Goal: Transaction & Acquisition: Purchase product/service

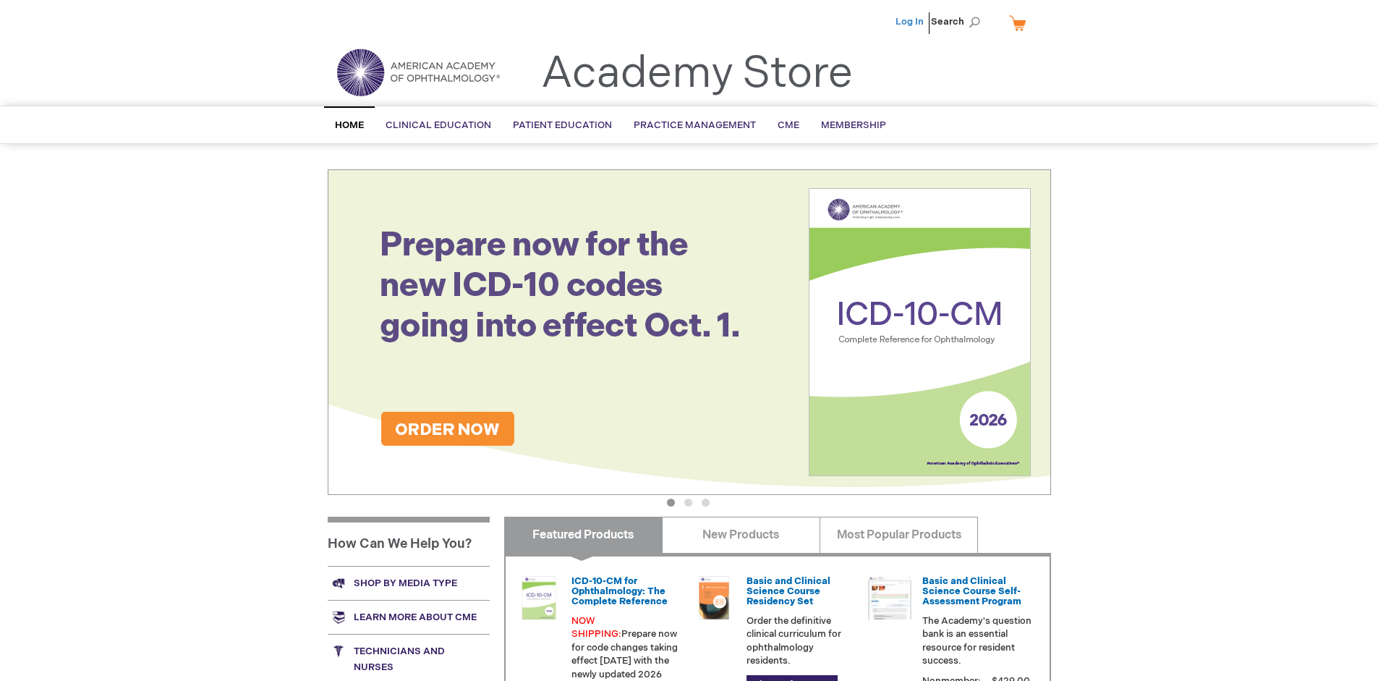
click at [911, 22] on link "Log In" at bounding box center [909, 22] width 28 height 12
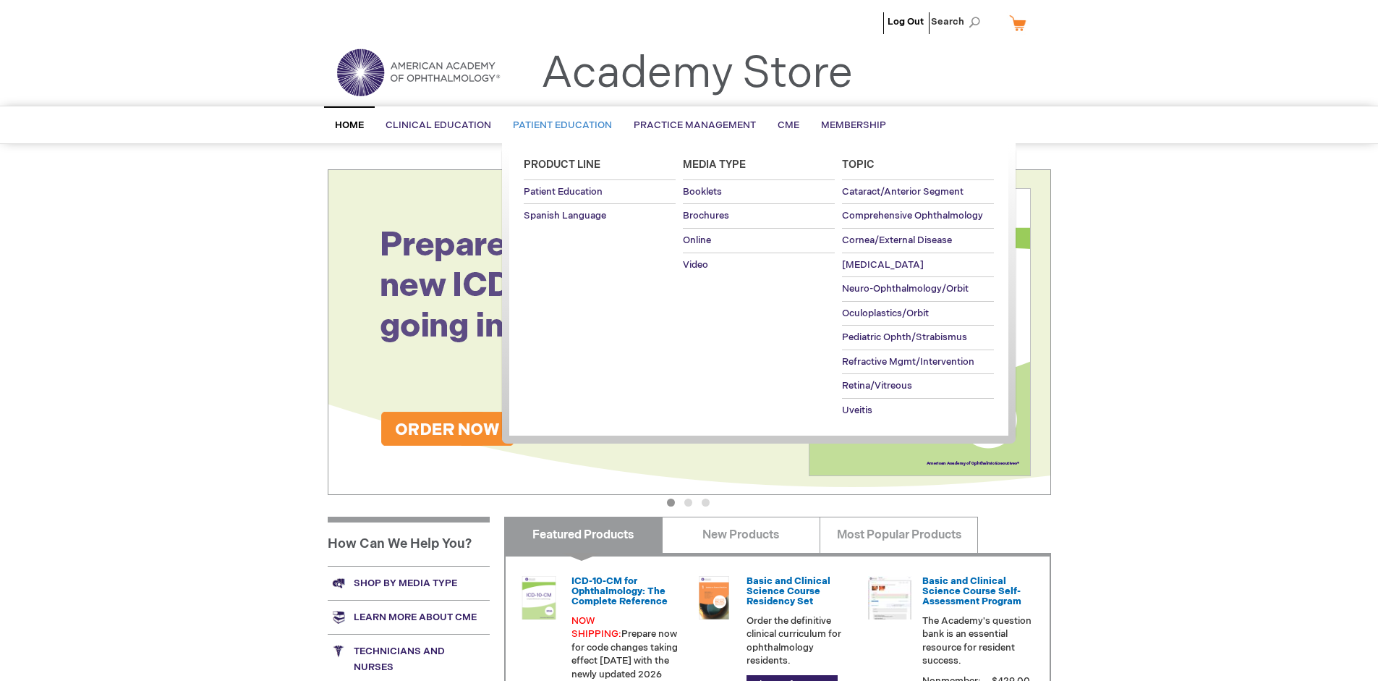
click at [558, 125] on span "Patient Education" at bounding box center [562, 125] width 99 height 12
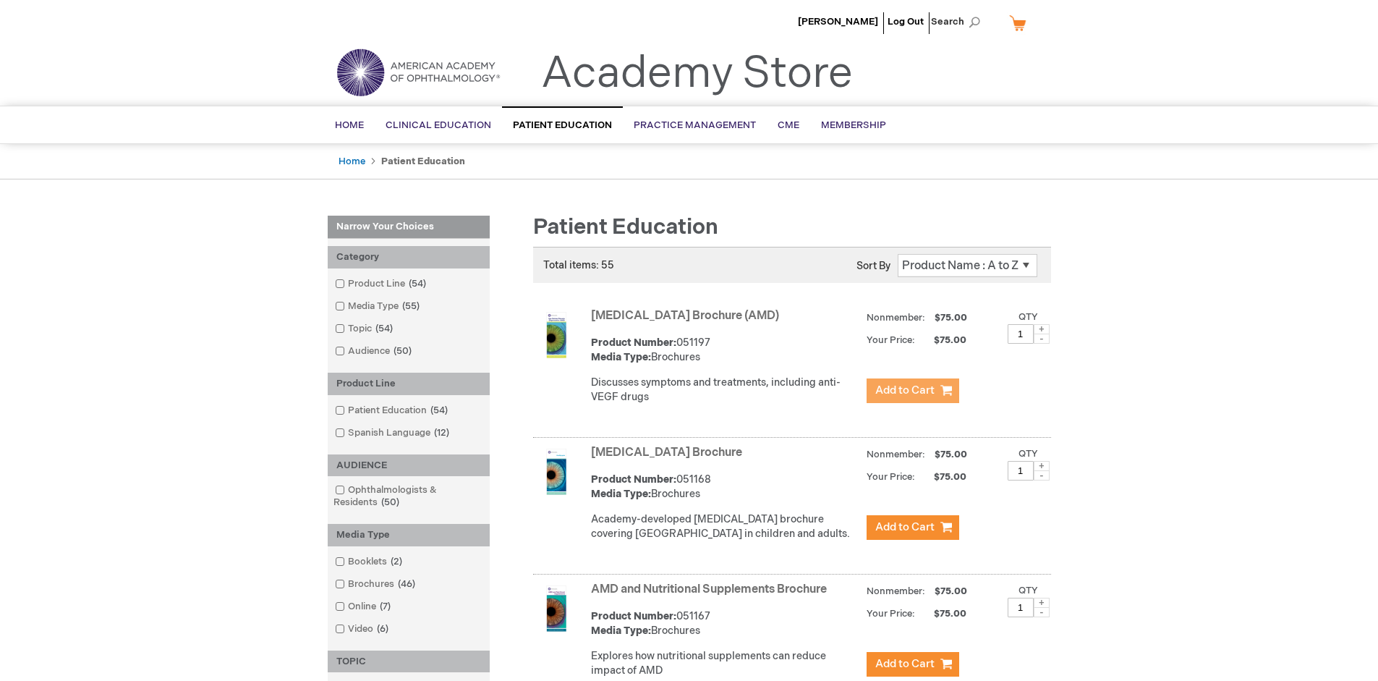
click at [912, 391] on span "Add to Cart" at bounding box center [904, 390] width 59 height 14
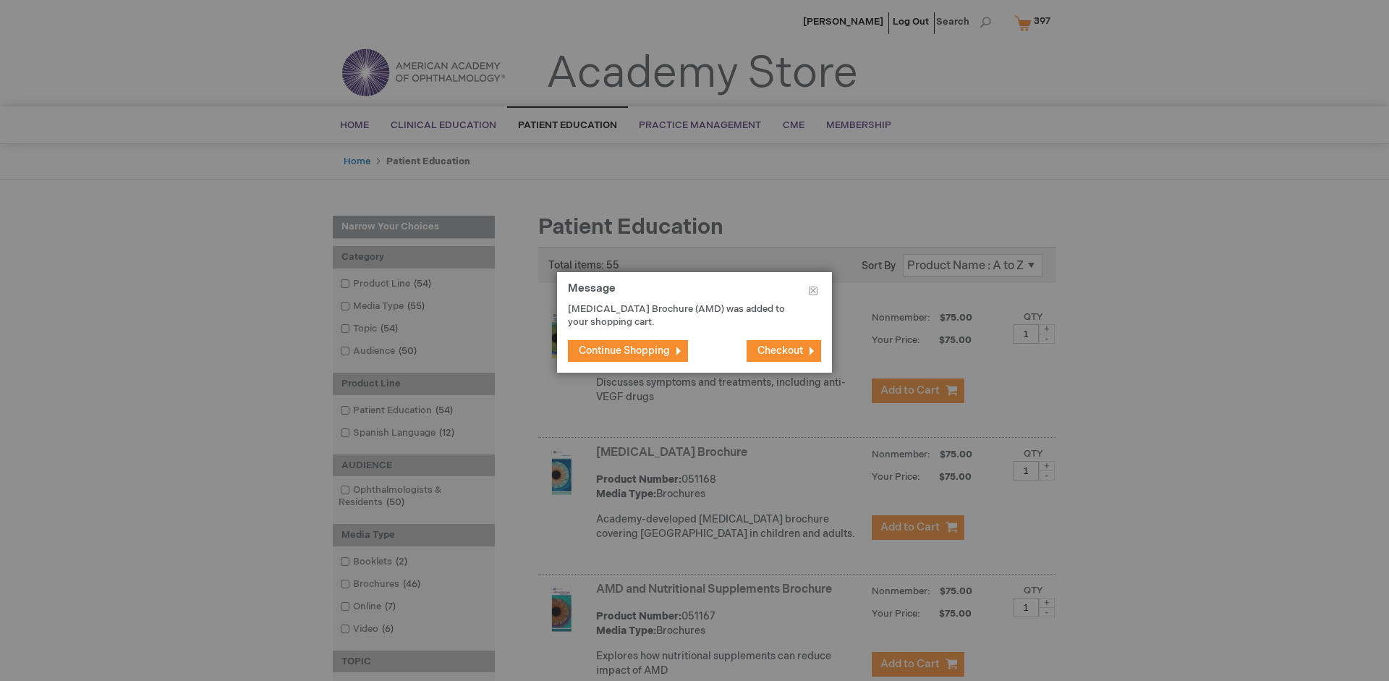
click at [624, 350] on span "Continue Shopping" at bounding box center [624, 350] width 91 height 12
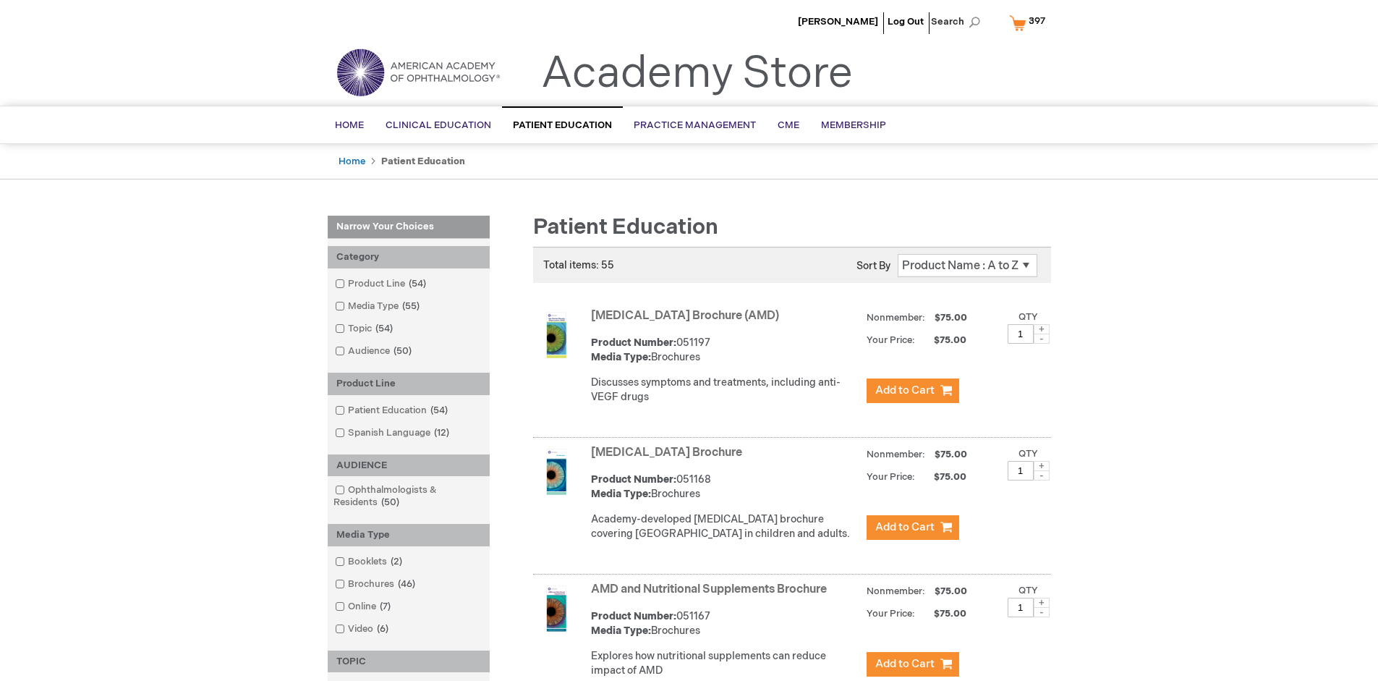
click at [712, 596] on link "AMD and Nutritional Supplements Brochure" at bounding box center [709, 589] width 236 height 14
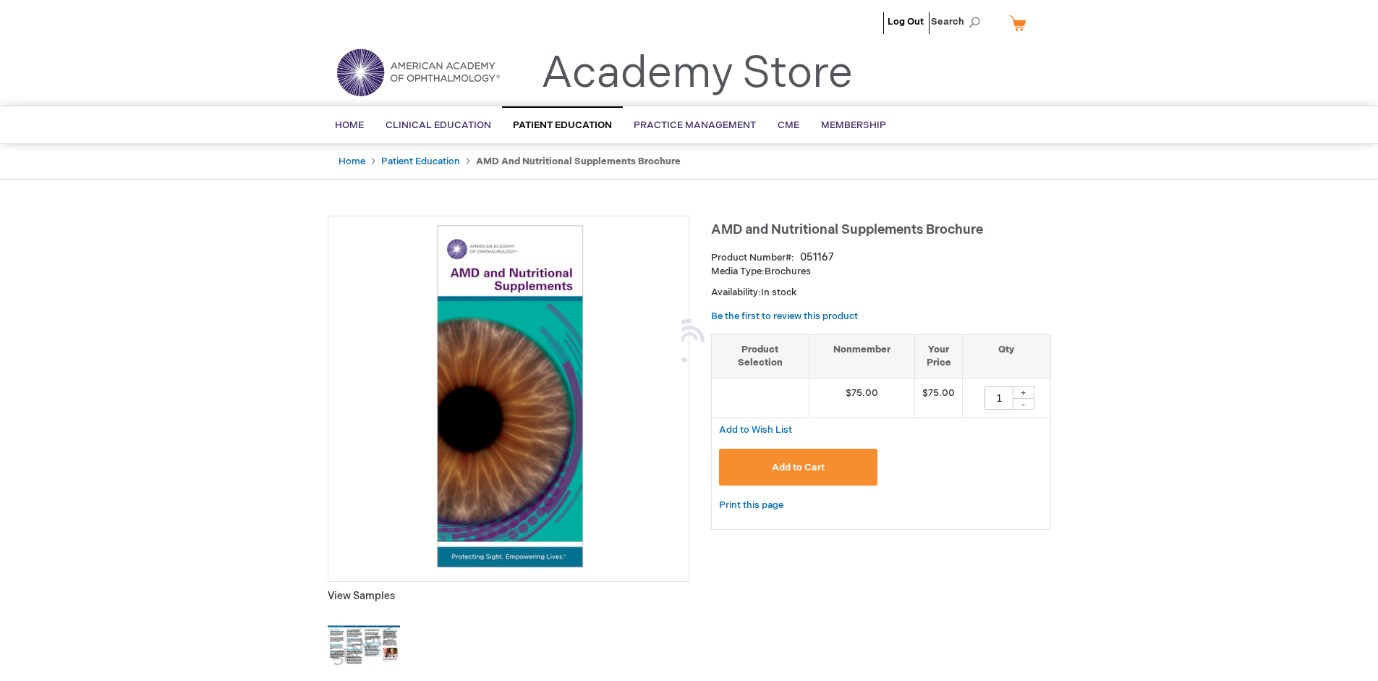
type input "1"
click at [798, 466] on span "Add to Cart" at bounding box center [798, 467] width 53 height 12
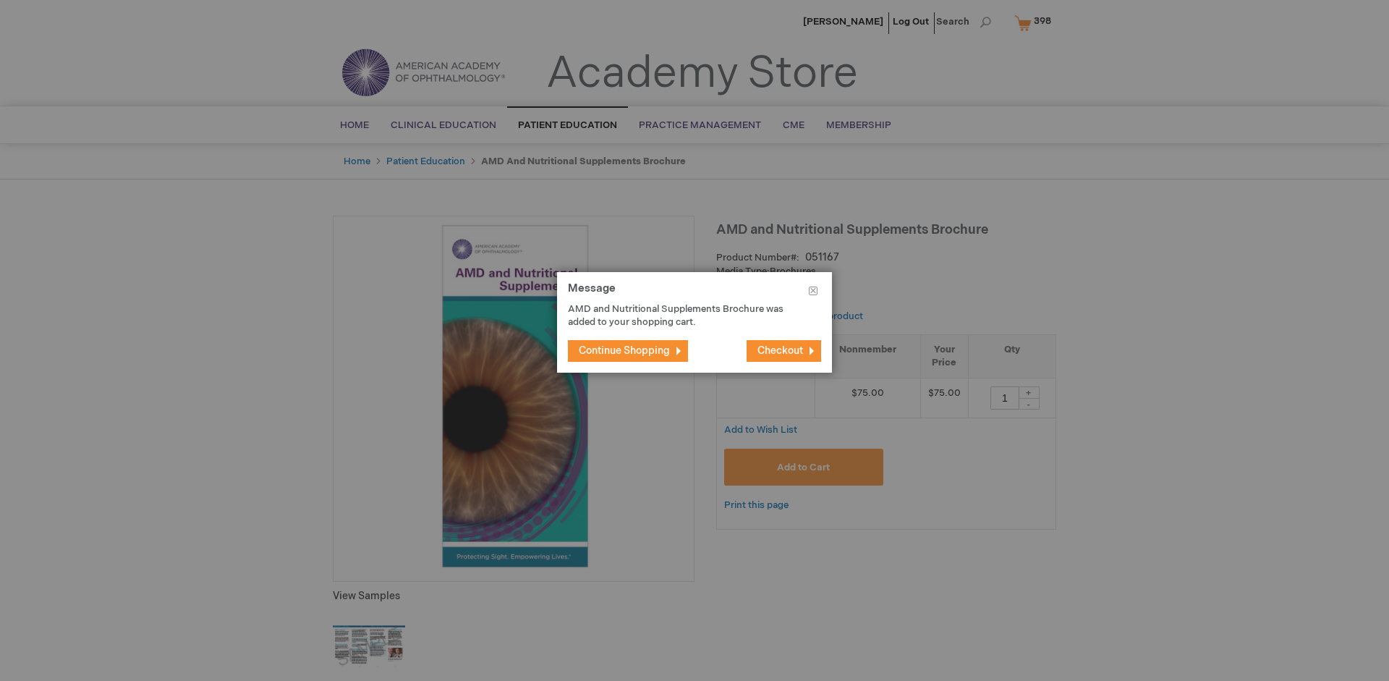
click at [624, 350] on span "Continue Shopping" at bounding box center [624, 350] width 91 height 12
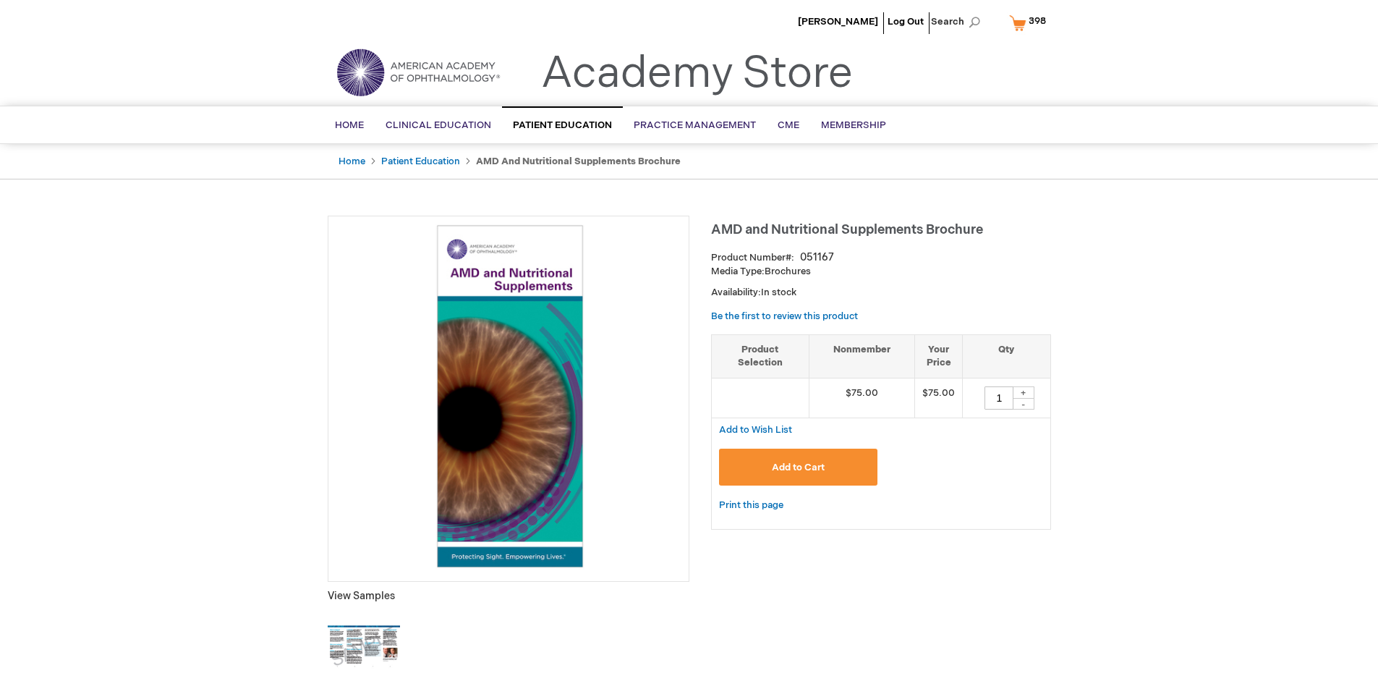
click at [1030, 22] on span "398" at bounding box center [1036, 21] width 17 height 12
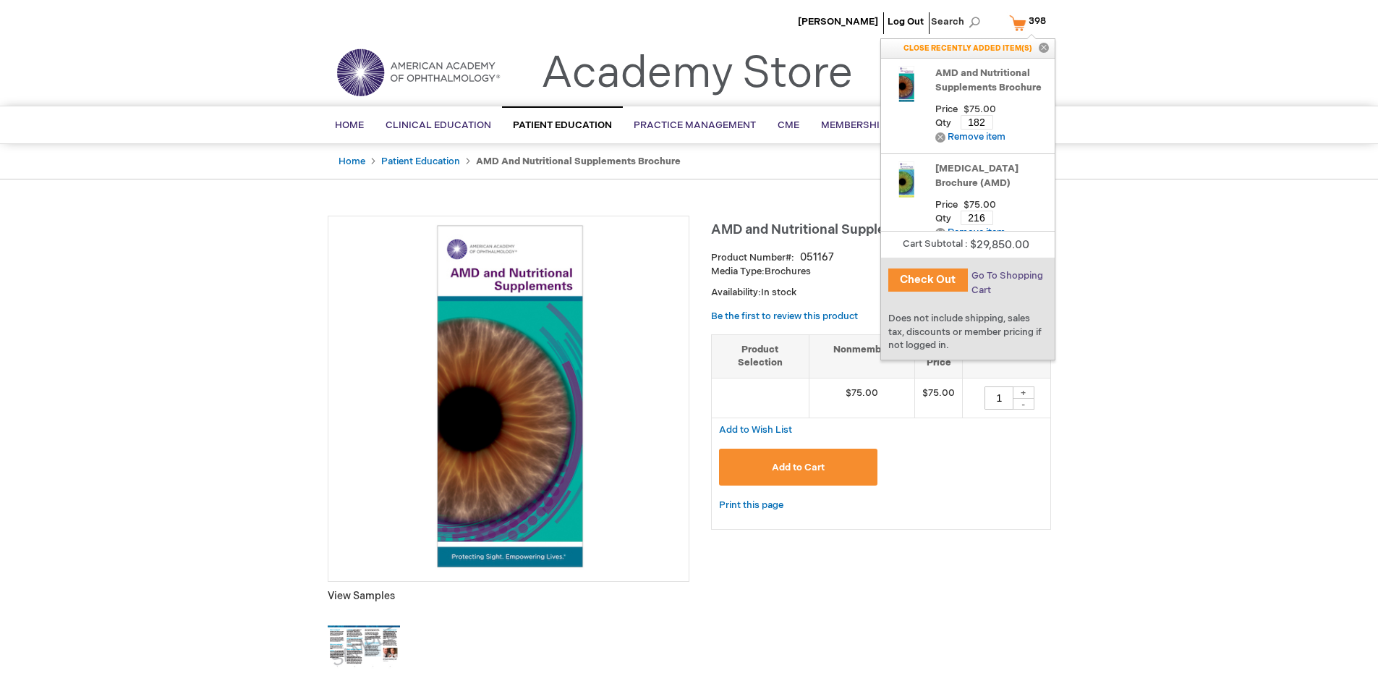
click at [1006, 276] on span "Go To Shopping Cart" at bounding box center [1007, 283] width 72 height 26
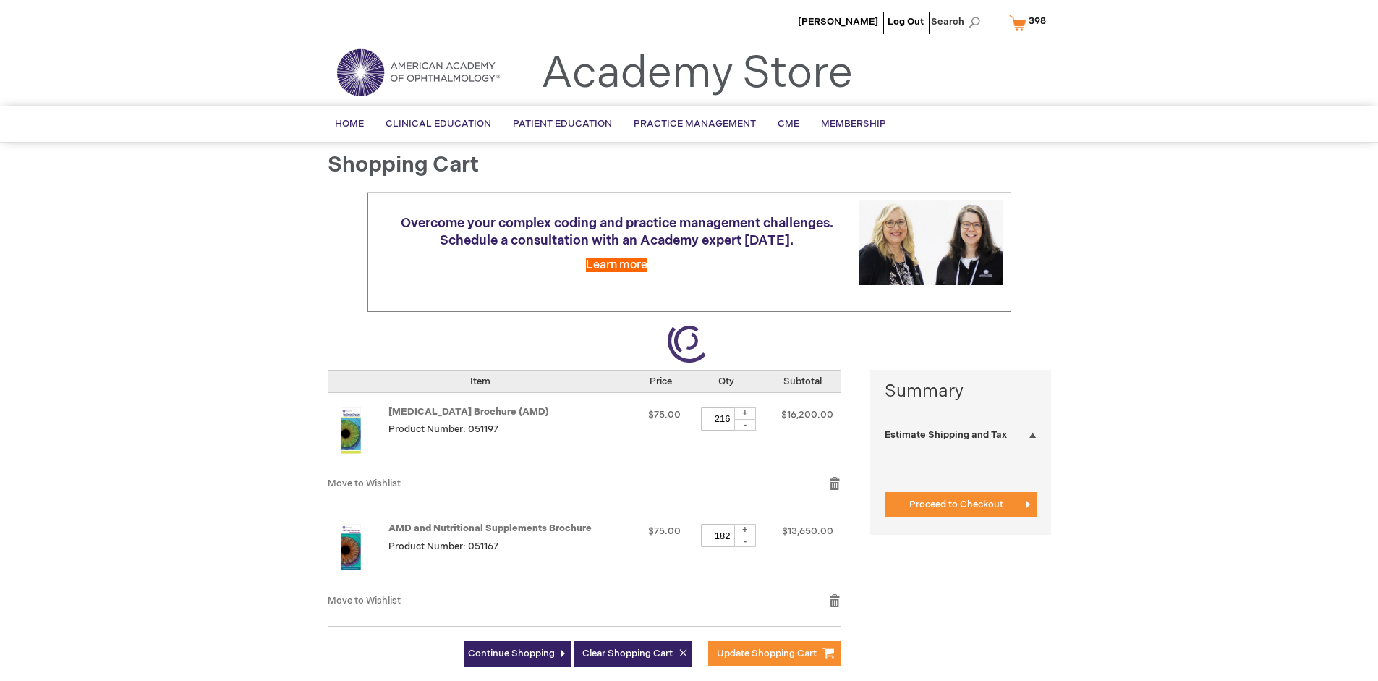
select select "US"
select select "41"
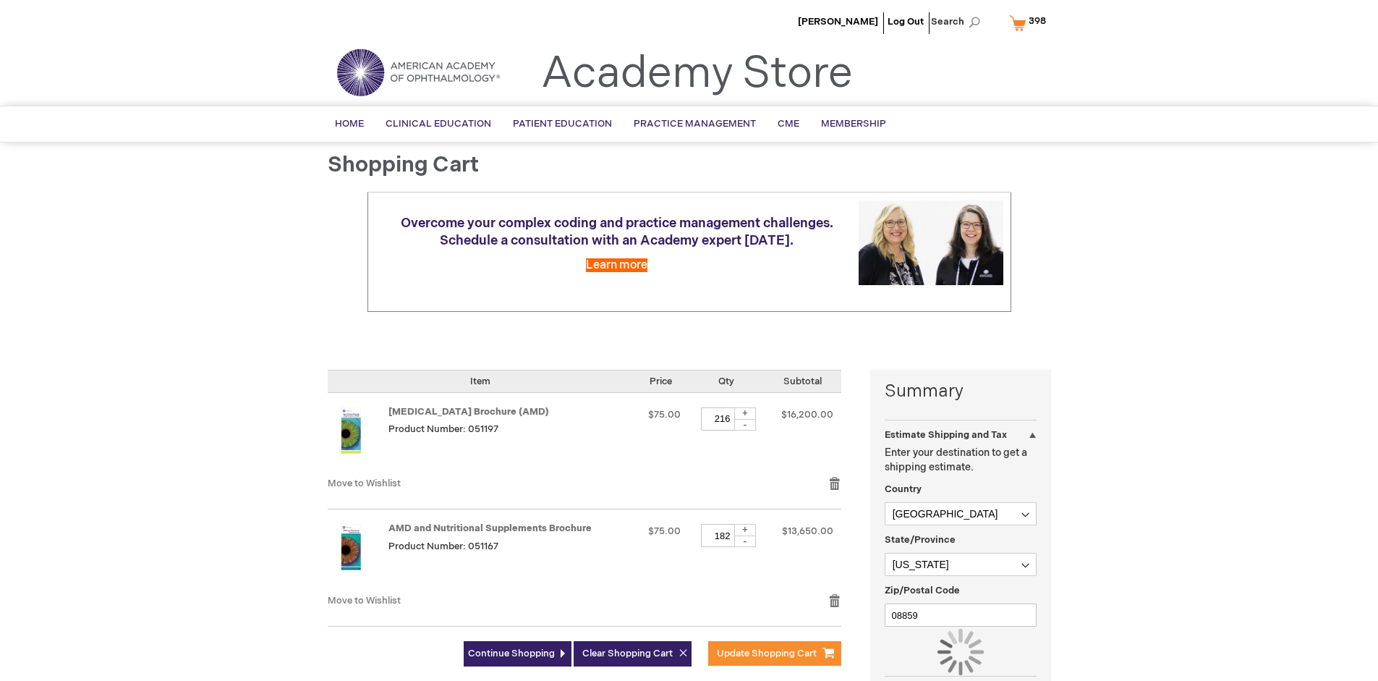
scroll to position [106, 0]
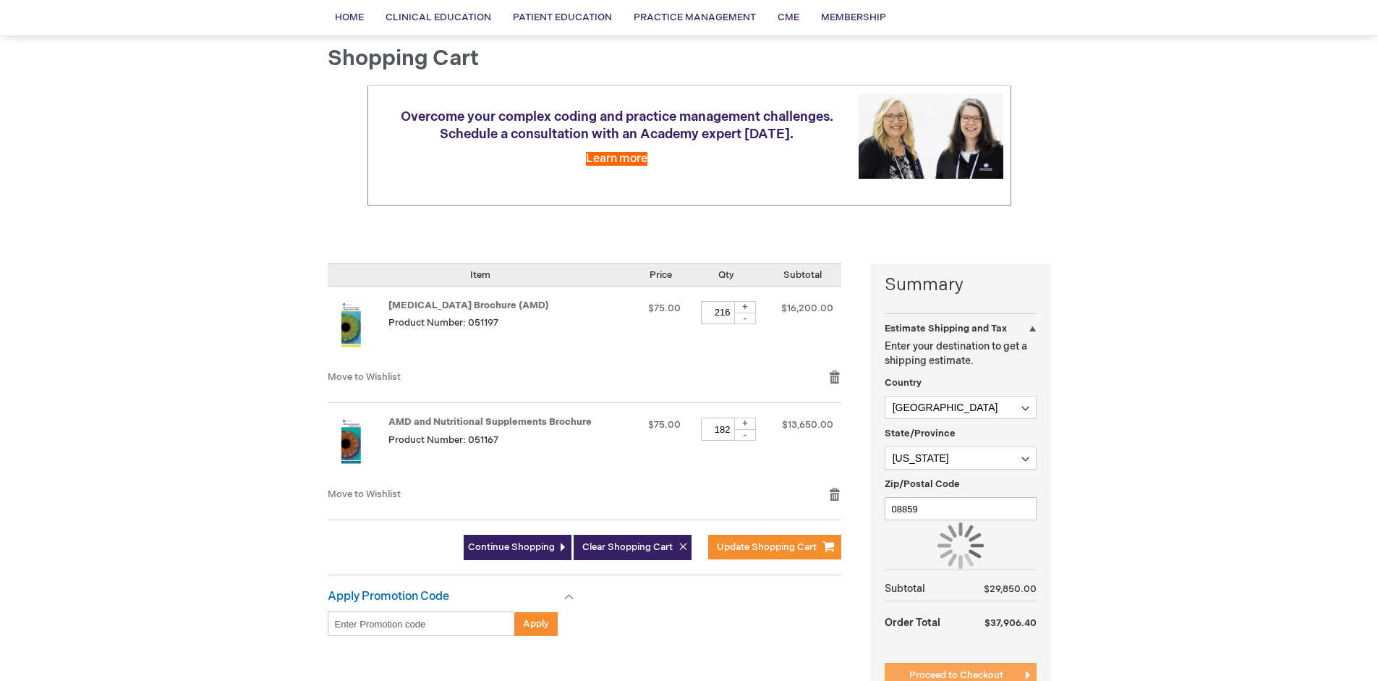
click at [955, 675] on span "Proceed to Checkout" at bounding box center [956, 675] width 94 height 12
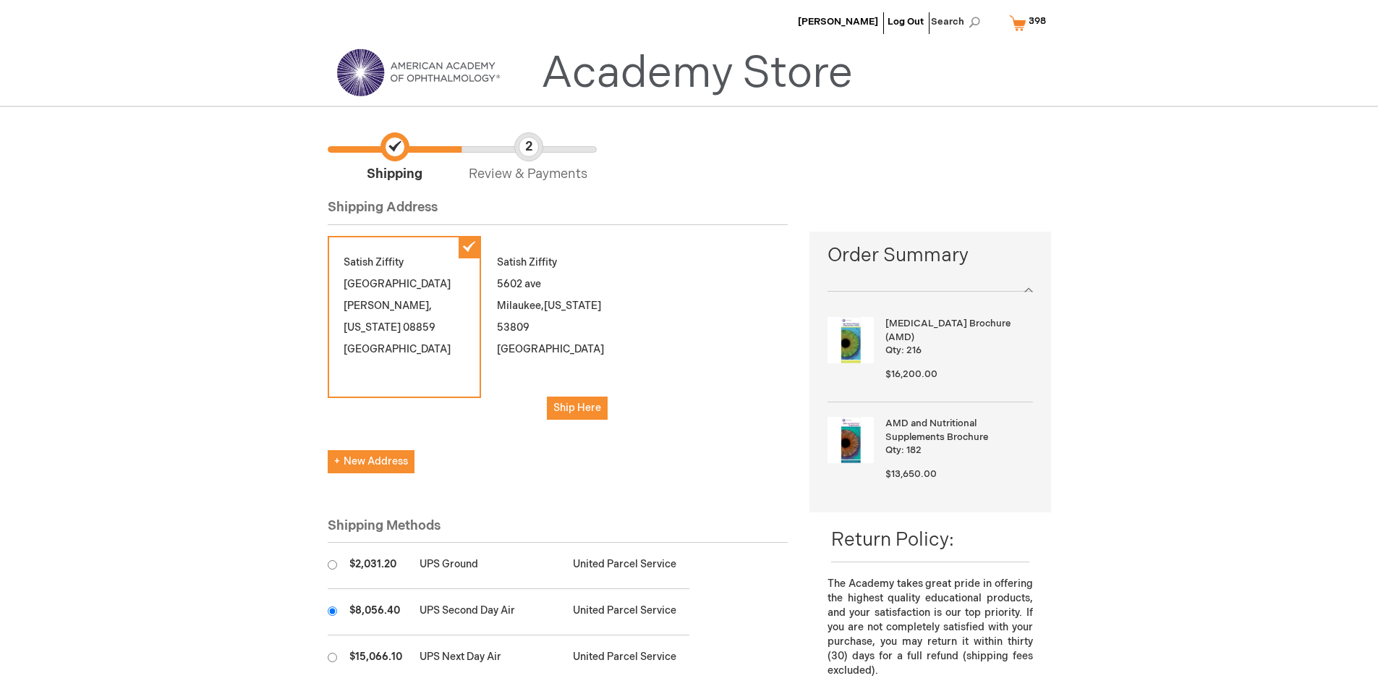
click at [332, 610] on input "radio" at bounding box center [332, 610] width 9 height 9
